Goal: Information Seeking & Learning: Understand process/instructions

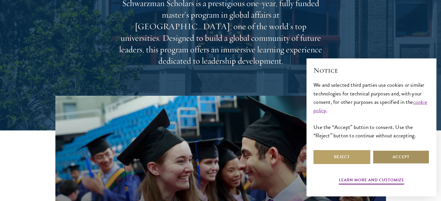
click at [414, 159] on button "Accept" at bounding box center [401, 157] width 57 height 14
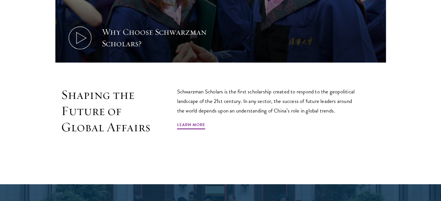
scroll to position [319, 0]
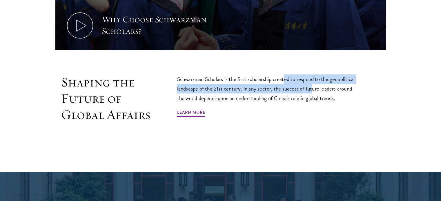
drag, startPoint x: 286, startPoint y: 69, endPoint x: 312, endPoint y: 82, distance: 28.8
click at [312, 82] on p "Schwarzman Scholars is the first scholarship created to respond to the geopolit…" at bounding box center [268, 89] width 183 height 29
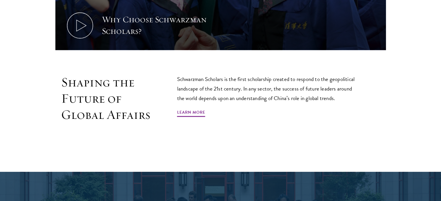
click at [303, 84] on p "Schwarzman Scholars is the first scholarship created to respond to the geopolit…" at bounding box center [268, 89] width 183 height 29
click at [194, 109] on link "Learn More" at bounding box center [191, 113] width 28 height 9
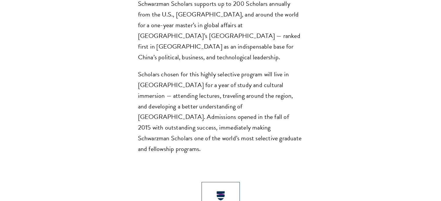
scroll to position [580, 0]
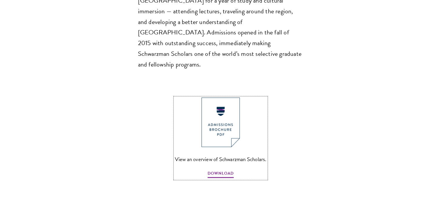
click at [233, 98] on img at bounding box center [220, 123] width 38 height 50
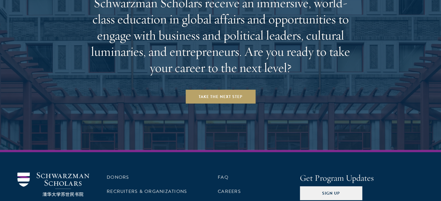
scroll to position [2443, 0]
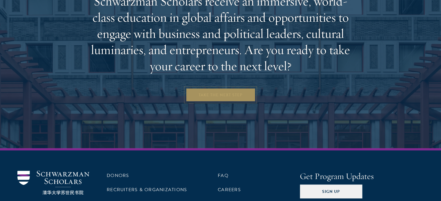
click at [234, 88] on link "Take the Next Step" at bounding box center [221, 95] width 70 height 14
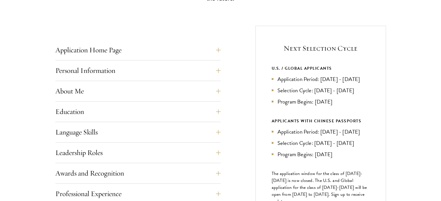
scroll to position [232, 0]
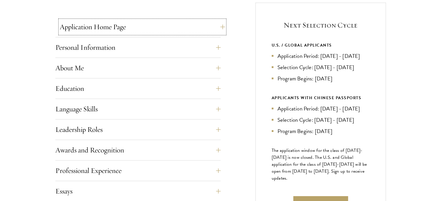
click at [215, 28] on button "Application Home Page" at bounding box center [142, 27] width 165 height 14
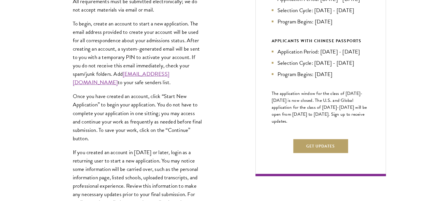
scroll to position [290, 0]
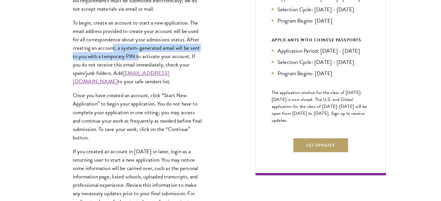
drag, startPoint x: 114, startPoint y: 47, endPoint x: 140, endPoint y: 59, distance: 28.8
click at [140, 59] on p "To begin, create an account to start a new application. The email address provi…" at bounding box center [138, 53] width 130 height 68
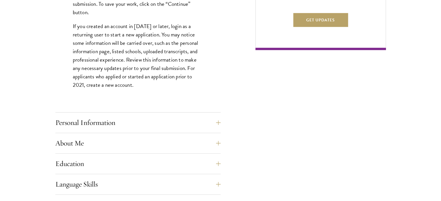
scroll to position [435, 0]
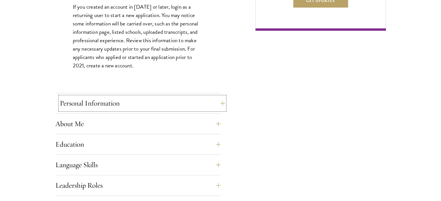
click at [153, 105] on button "Personal Information" at bounding box center [142, 104] width 165 height 14
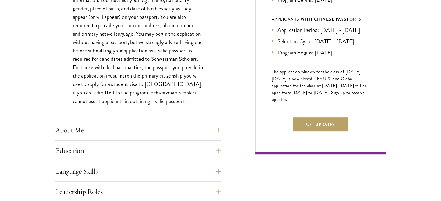
scroll to position [319, 0]
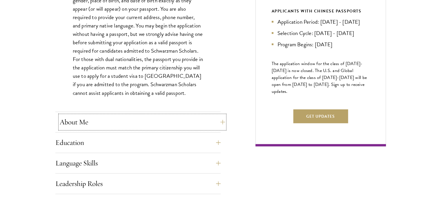
click at [140, 124] on button "About Me" at bounding box center [142, 122] width 165 height 14
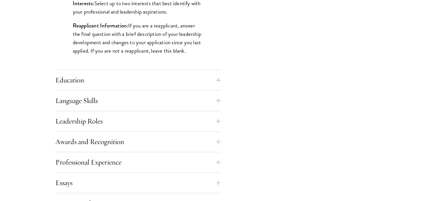
scroll to position [522, 0]
click at [133, 84] on button "Education" at bounding box center [142, 80] width 165 height 14
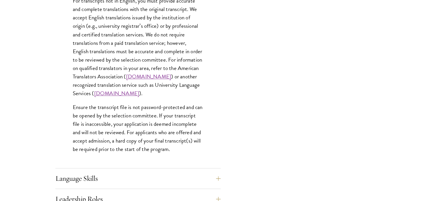
scroll to position [928, 0]
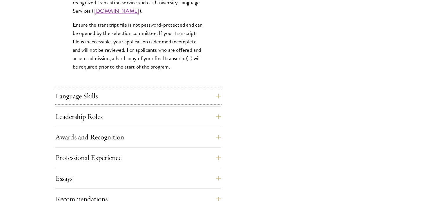
click at [131, 93] on button "Language Skills" at bounding box center [137, 96] width 165 height 14
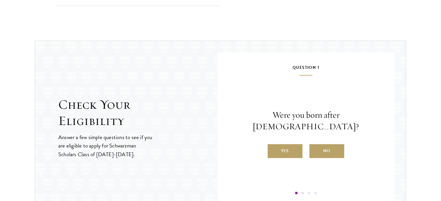
scroll to position [899, 0]
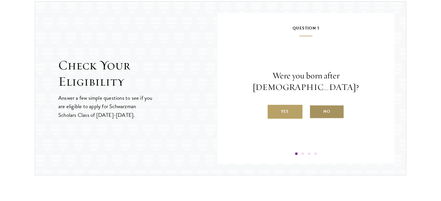
click at [324, 105] on label "No" at bounding box center [326, 112] width 35 height 14
click at [315, 106] on input "No" at bounding box center [311, 108] width 5 height 5
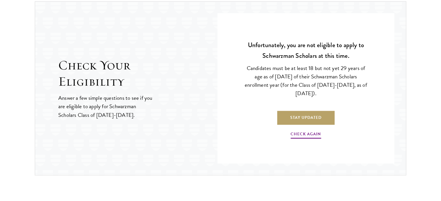
drag, startPoint x: 308, startPoint y: 66, endPoint x: 342, endPoint y: 96, distance: 45.2
click at [342, 96] on p "Candidates must be at least 18 but not yet 29 years of age as of [DATE] of thei…" at bounding box center [306, 81] width 125 height 34
click at [341, 96] on p "Candidates must be at least 18 but not yet 29 years of age as of [DATE] of thei…" at bounding box center [306, 81] width 125 height 34
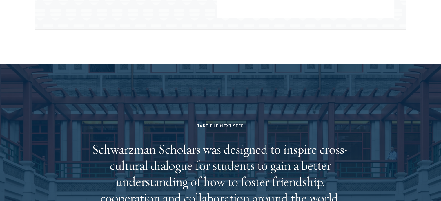
scroll to position [1102, 0]
